Goal: Task Accomplishment & Management: Manage account settings

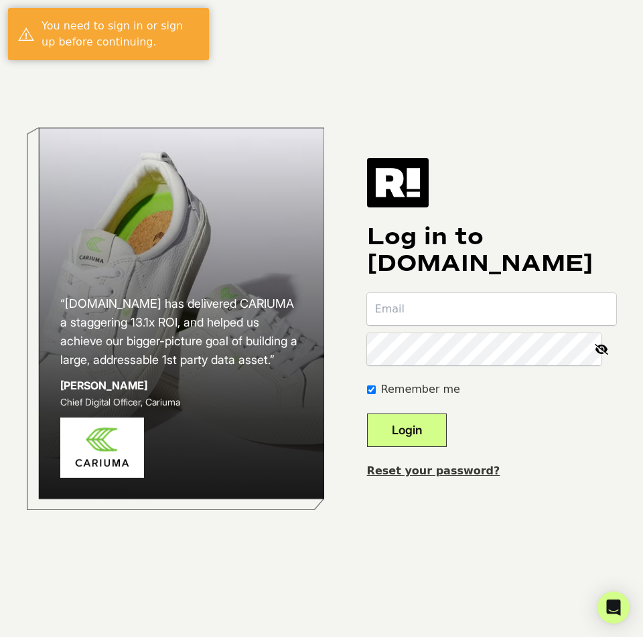
type input "jay@bolstr.xyz"
click at [422, 431] on button "Login" at bounding box center [407, 430] width 80 height 33
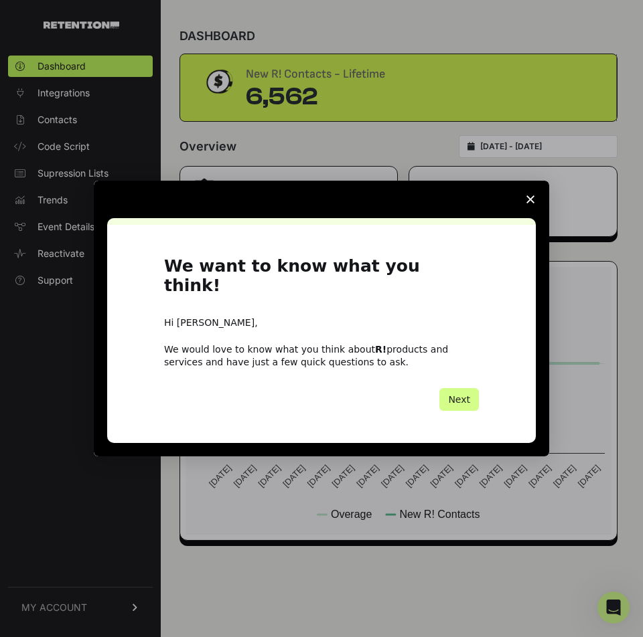
click at [528, 204] on icon "Close survey" at bounding box center [530, 200] width 8 height 8
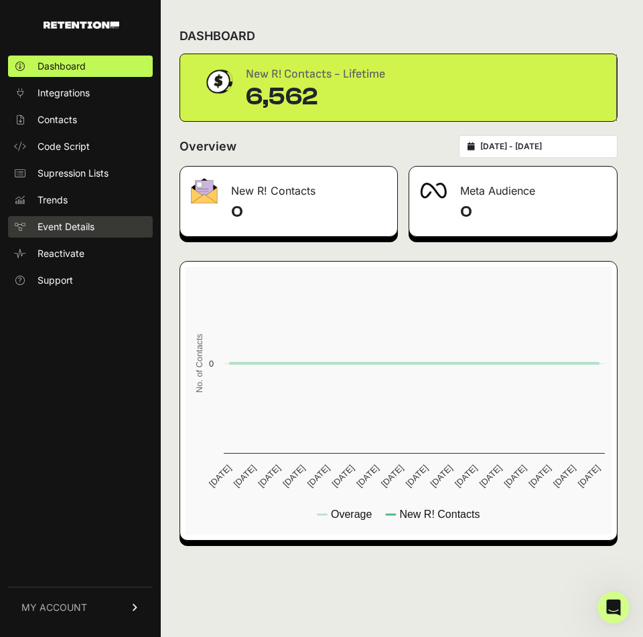
click at [68, 233] on span "Event Details" at bounding box center [65, 226] width 57 height 13
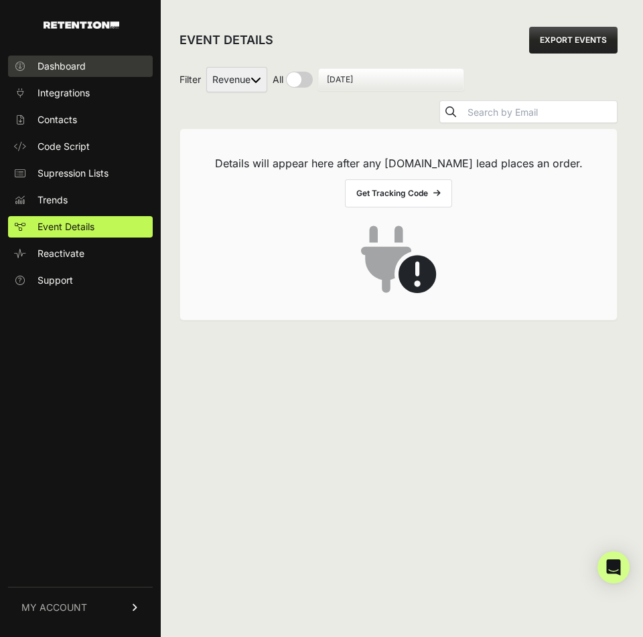
click at [39, 60] on span "Dashboard" at bounding box center [61, 66] width 48 height 13
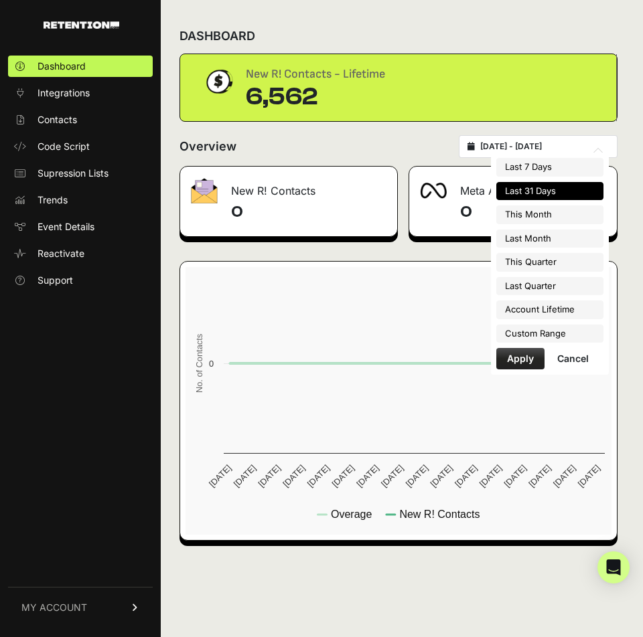
click at [524, 148] on input "[DATE] - [DATE]" at bounding box center [544, 146] width 129 height 11
click at [536, 280] on li "Last Quarter" at bounding box center [549, 286] width 107 height 19
type input "2025-04-01 - 2025-06-30"
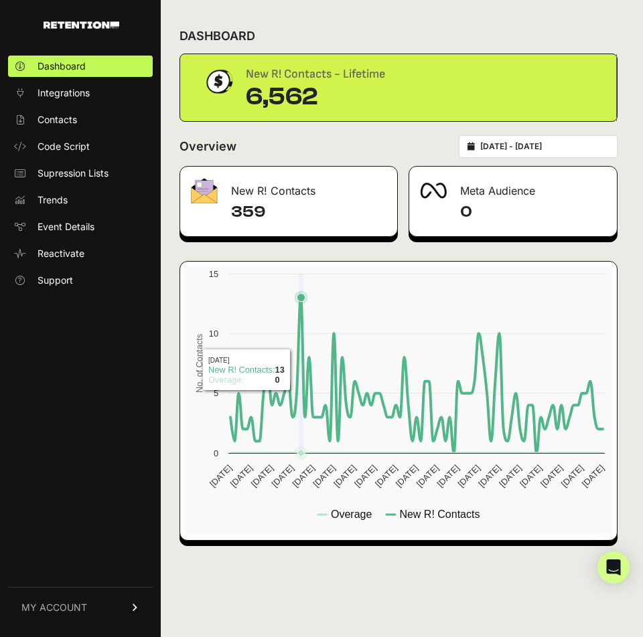
click at [302, 370] on icon at bounding box center [416, 375] width 372 height 155
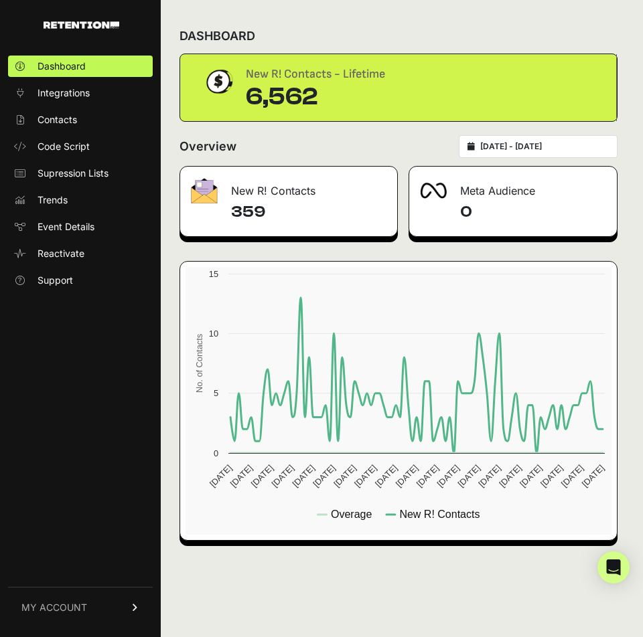
click at [258, 219] on h4 "359" at bounding box center [308, 212] width 155 height 21
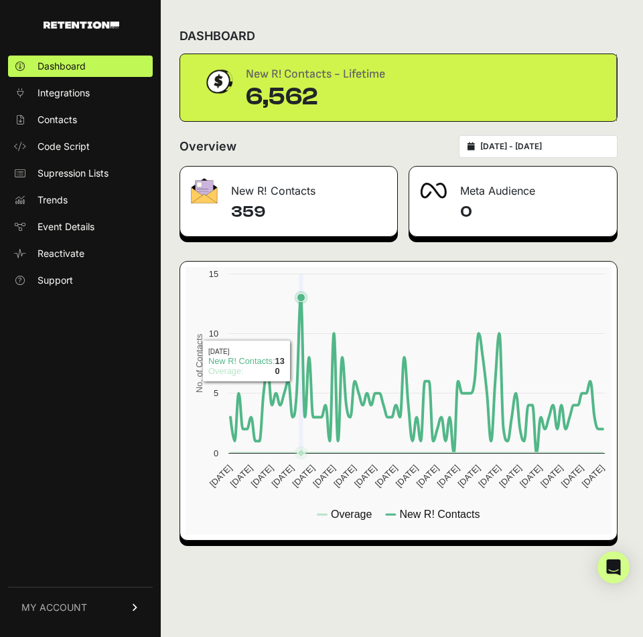
click at [300, 362] on icon at bounding box center [416, 375] width 372 height 155
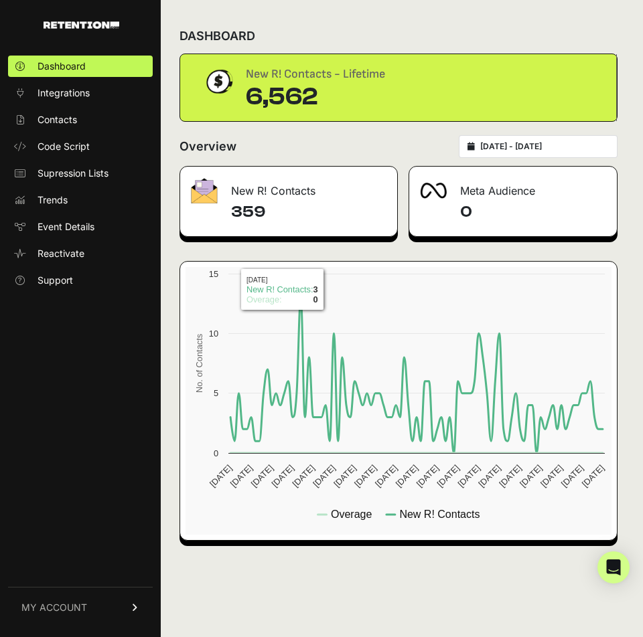
click at [243, 214] on h4 "359" at bounding box center [308, 212] width 155 height 21
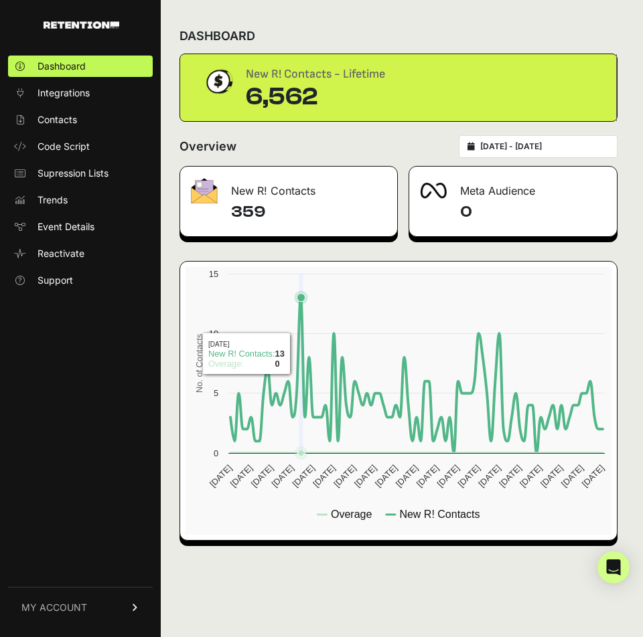
click at [301, 353] on icon at bounding box center [416, 375] width 372 height 155
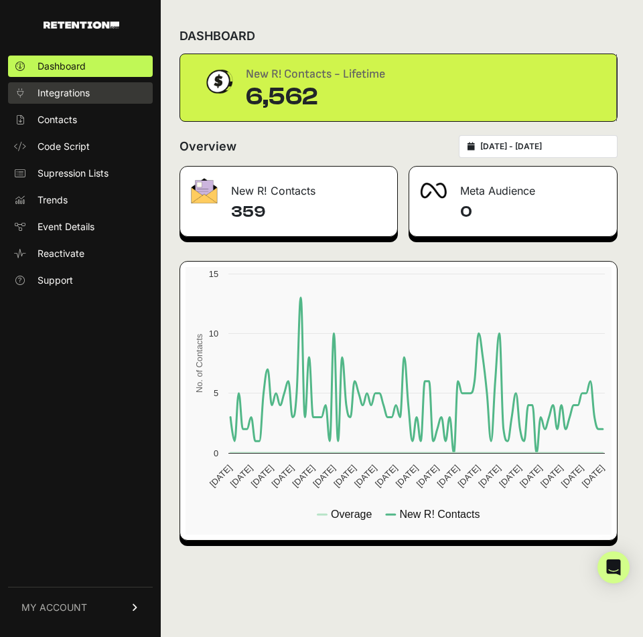
click at [75, 96] on span "Integrations" at bounding box center [63, 92] width 52 height 13
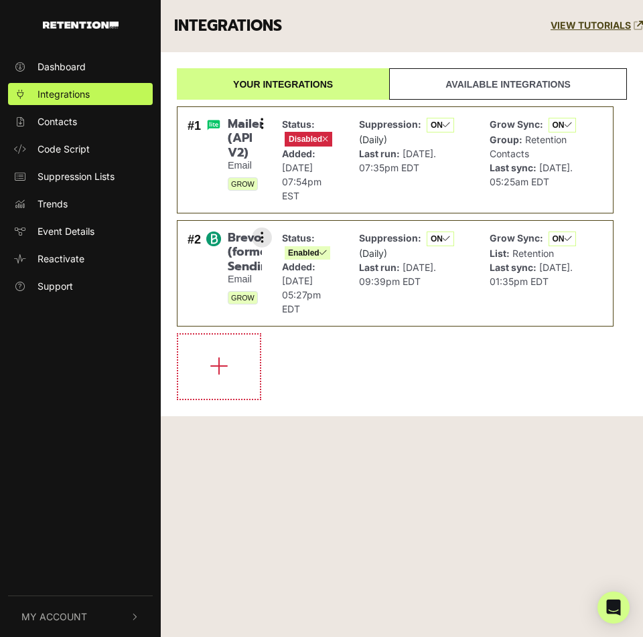
click at [239, 254] on span "Brevo (formerly Sendinblue)" at bounding box center [245, 253] width 34 height 44
click at [235, 142] on span "Mailerlite (API V2)" at bounding box center [245, 139] width 34 height 44
click at [73, 70] on span "Dashboard" at bounding box center [61, 67] width 48 height 14
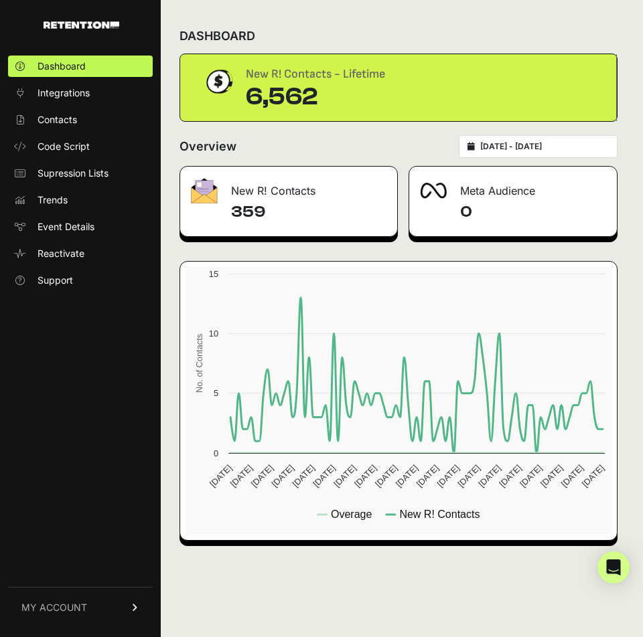
click at [291, 96] on div "6,562" at bounding box center [315, 97] width 139 height 27
click at [53, 119] on span "Contacts" at bounding box center [57, 119] width 40 height 13
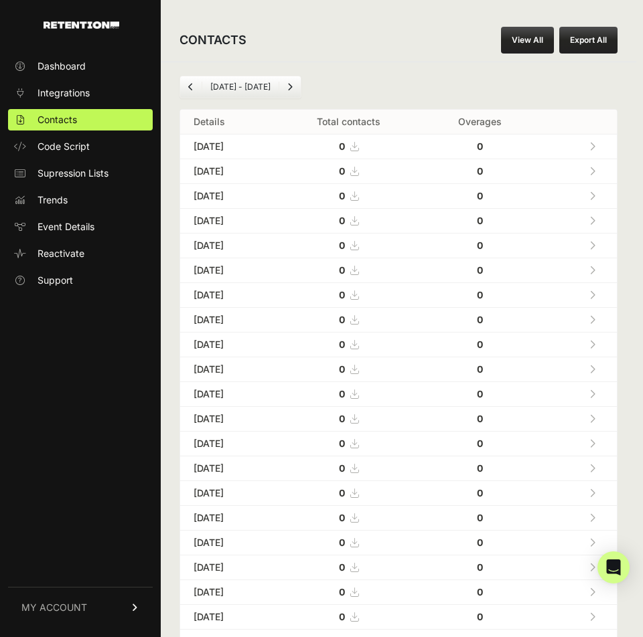
click at [262, 83] on li "[DATE] - [DATE]" at bounding box center [240, 87] width 77 height 11
click at [287, 86] on icon "Next" at bounding box center [289, 87] width 5 height 8
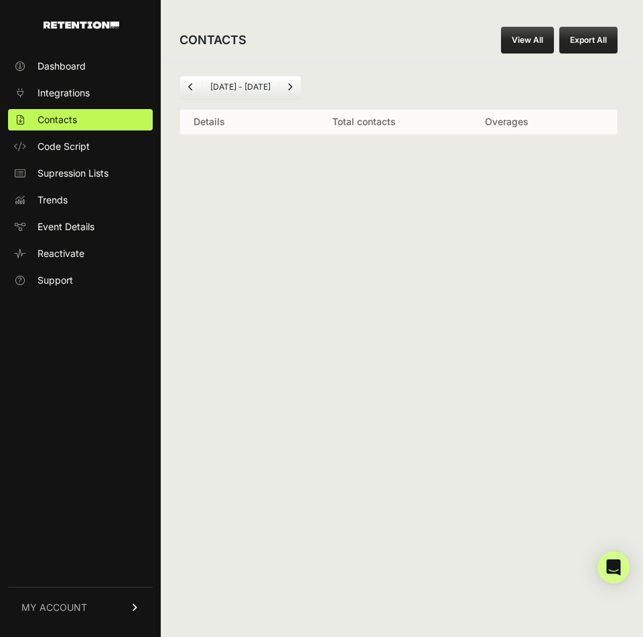
click at [287, 86] on icon "Next" at bounding box center [289, 87] width 5 height 8
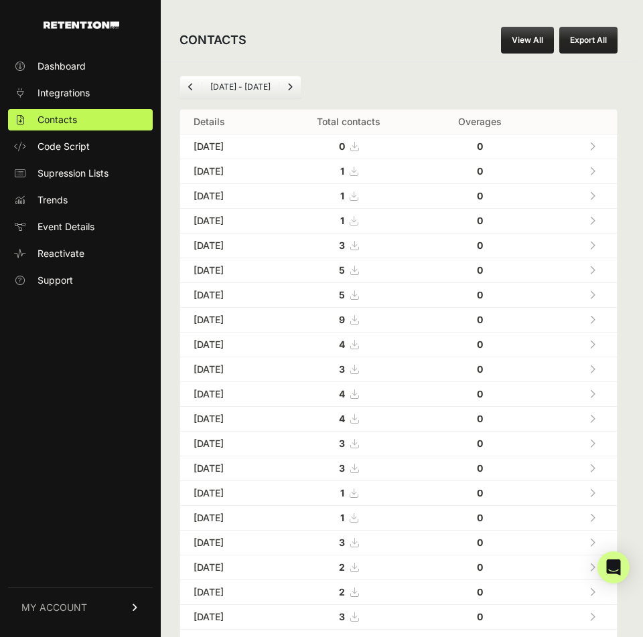
click at [189, 83] on icon "Previous" at bounding box center [190, 87] width 5 height 8
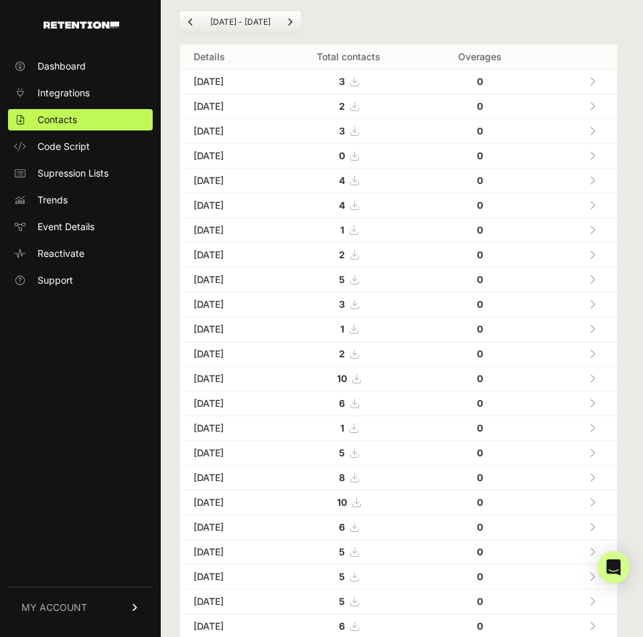
scroll to position [78, 0]
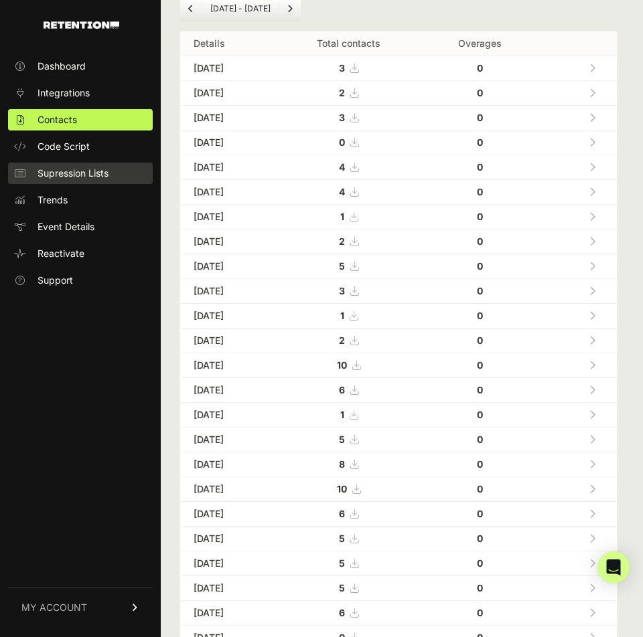
click at [106, 175] on span "Supression Lists" at bounding box center [72, 173] width 71 height 13
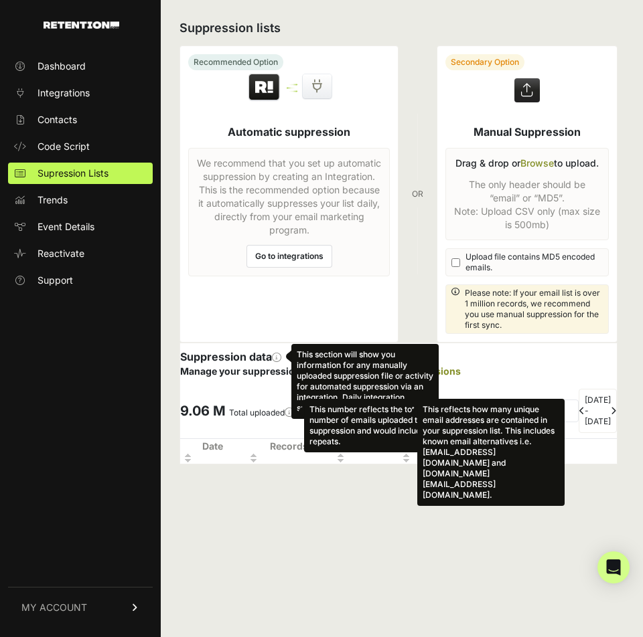
click at [374, 523] on div "Suppression lists Recommended Option Automatic suppression We recommend that yo…" at bounding box center [398, 318] width 475 height 637
click at [527, 378] on p "Manage your suppression lists or view batched suppressions" at bounding box center [398, 371] width 437 height 13
click at [370, 582] on div "Suppression lists Recommended Option Automatic suppression We recommend that yo…" at bounding box center [398, 318] width 475 height 637
click at [79, 367] on div "Dashboard Integrations Contacts Code Script Supression Lists Trends Event Detai…" at bounding box center [80, 339] width 161 height 594
click at [52, 224] on span "Event Details" at bounding box center [65, 226] width 57 height 13
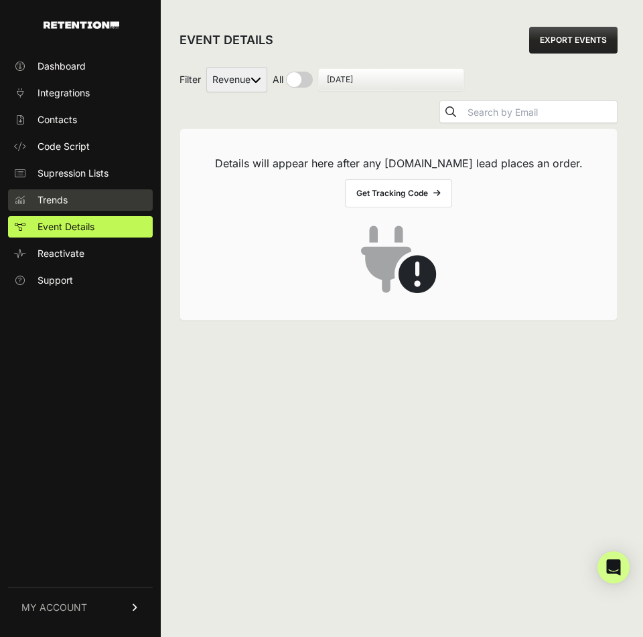
click at [46, 197] on span "Trends" at bounding box center [52, 200] width 30 height 13
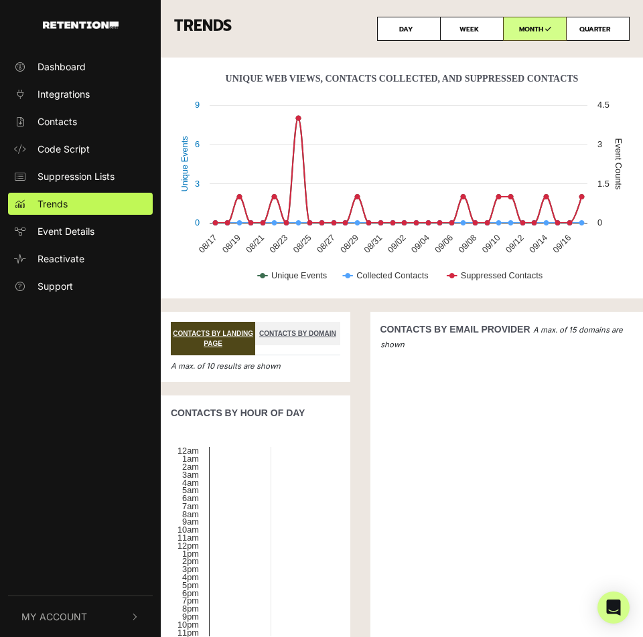
click at [464, 453] on div at bounding box center [506, 495] width 253 height 268
click at [78, 23] on img "button" at bounding box center [81, 24] width 76 height 7
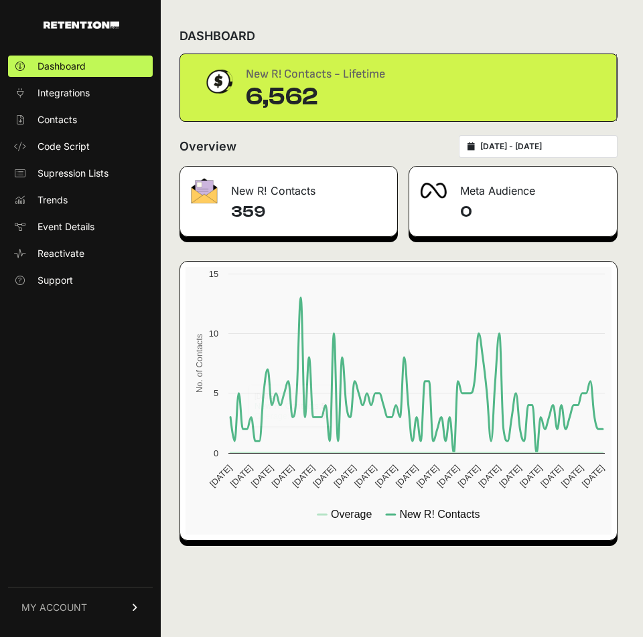
click at [109, 613] on link "MY ACCOUNT" at bounding box center [80, 607] width 145 height 41
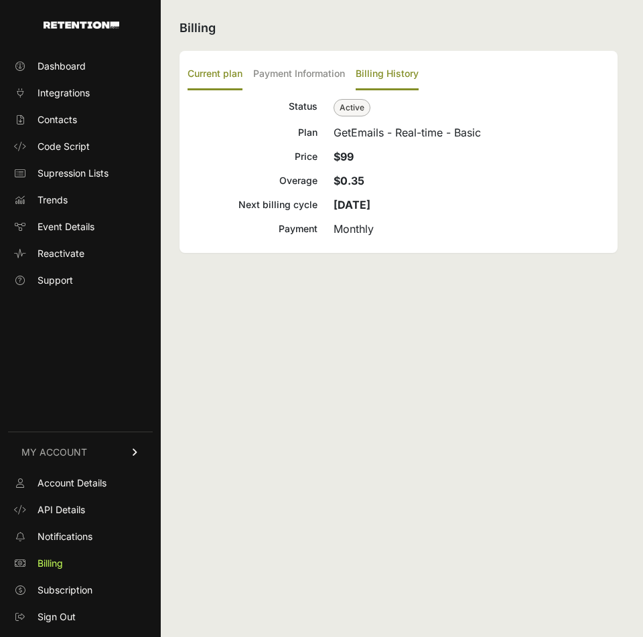
click at [376, 78] on label "Billing History" at bounding box center [387, 74] width 63 height 31
click at [0, 0] on input "Billing History" at bounding box center [0, 0] width 0 height 0
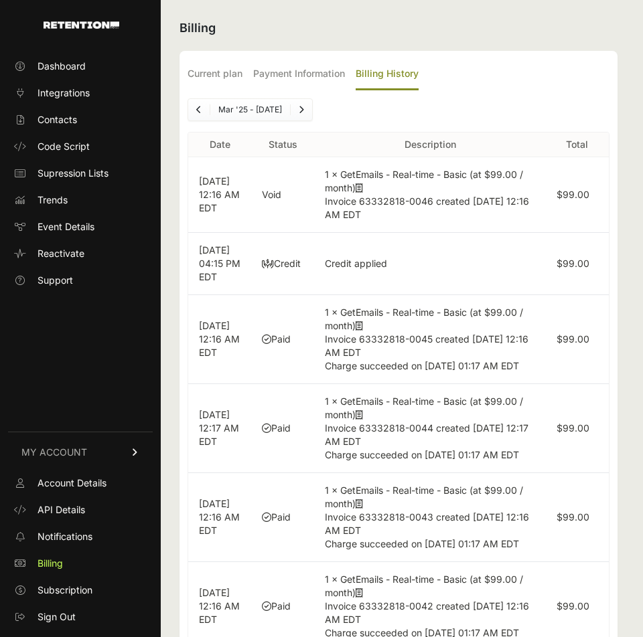
scroll to position [15, 0]
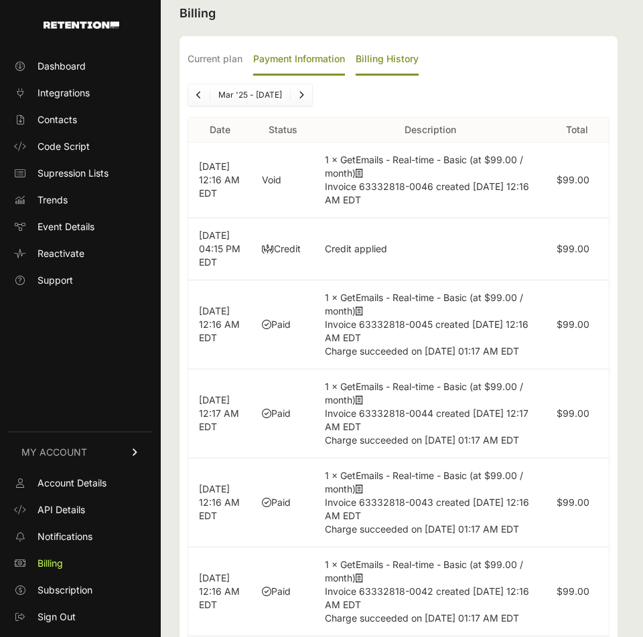
click at [313, 64] on label "Payment Information" at bounding box center [299, 59] width 92 height 31
click at [0, 0] on input "Payment Information" at bounding box center [0, 0] width 0 height 0
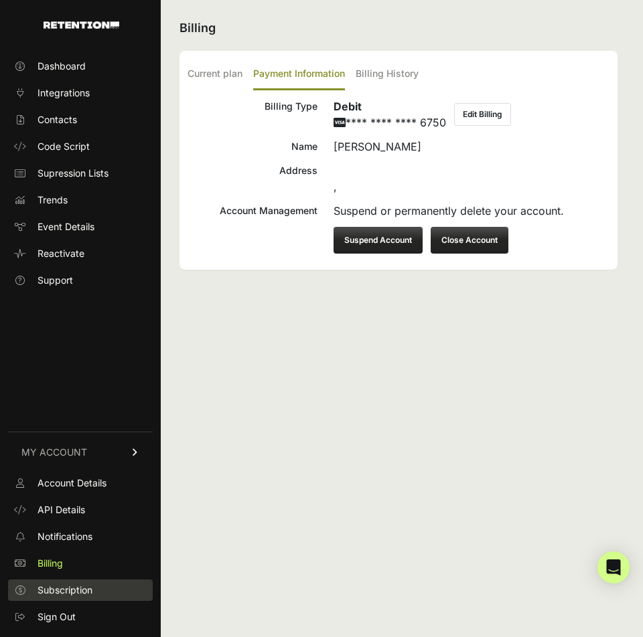
click at [68, 596] on span "Subscription" at bounding box center [64, 590] width 55 height 13
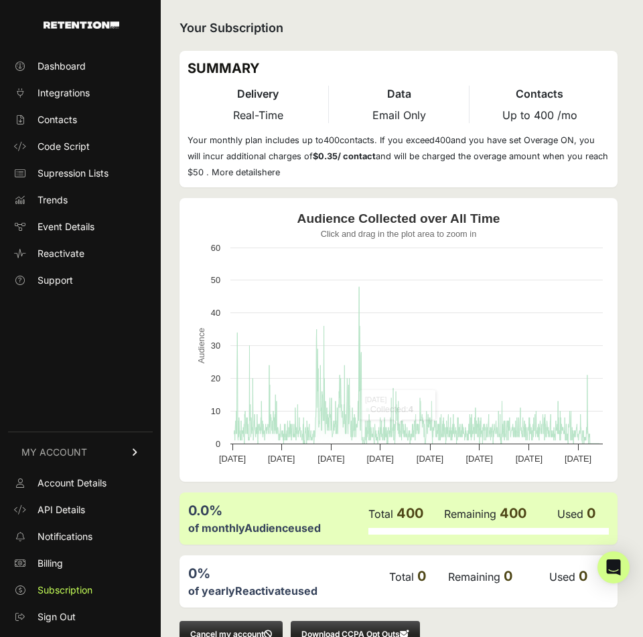
click at [537, 110] on span "Up to 400 /mo" at bounding box center [539, 114] width 75 height 13
click at [505, 115] on span "Up to 400 /mo" at bounding box center [539, 114] width 75 height 13
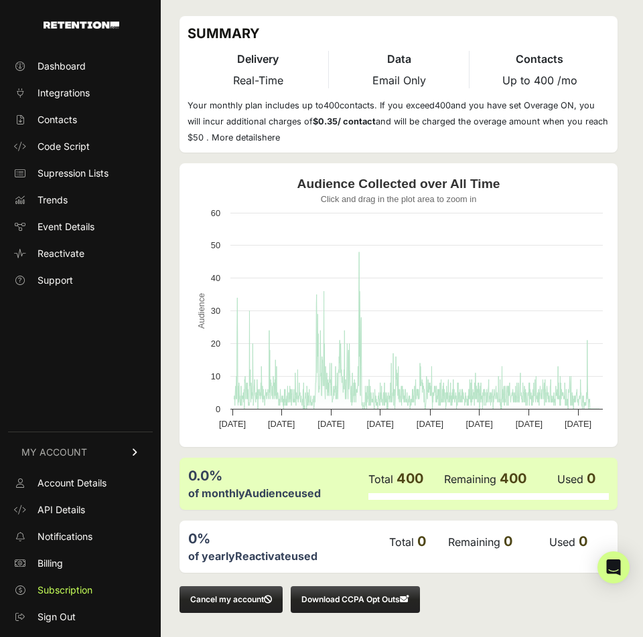
scroll to position [35, 0]
